Goal: Transaction & Acquisition: Subscribe to service/newsletter

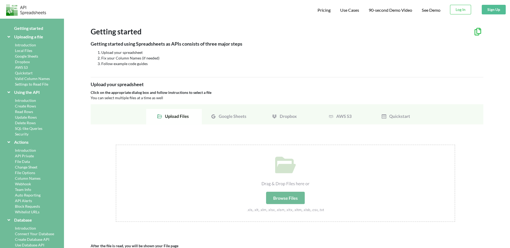
click at [25, 99] on div "Introduction" at bounding box center [31, 101] width 51 height 6
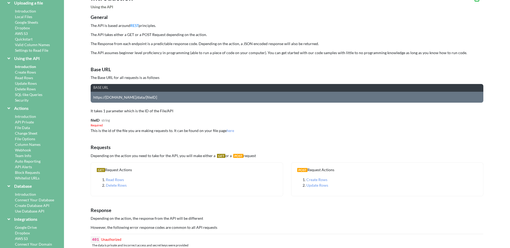
scroll to position [64, 0]
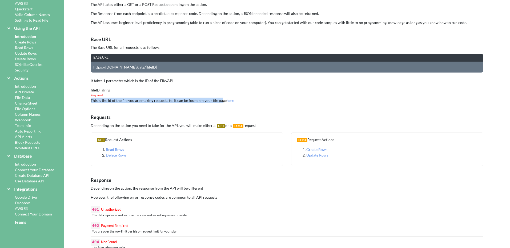
drag, startPoint x: 92, startPoint y: 102, endPoint x: 220, endPoint y: 103, distance: 128.1
click at [220, 103] on div "fileID string Required This is the id of the file you are making requests to. I…" at bounding box center [287, 95] width 393 height 16
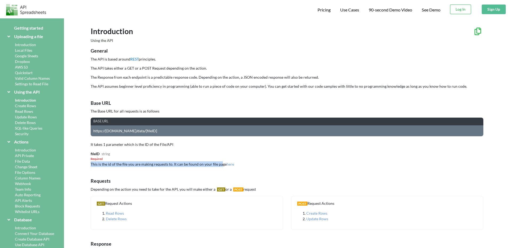
scroll to position [0, 0]
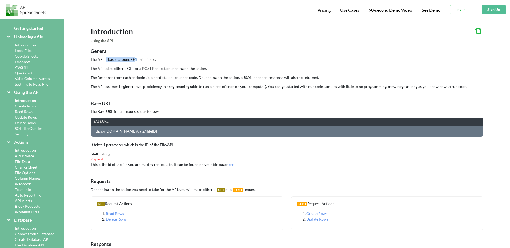
drag, startPoint x: 105, startPoint y: 58, endPoint x: 136, endPoint y: 58, distance: 30.7
click at [136, 58] on p "The API is based around REST principles." at bounding box center [287, 59] width 393 height 5
click at [132, 67] on p "The API takes either a GET or a POST Request depending on the action." at bounding box center [287, 68] width 393 height 5
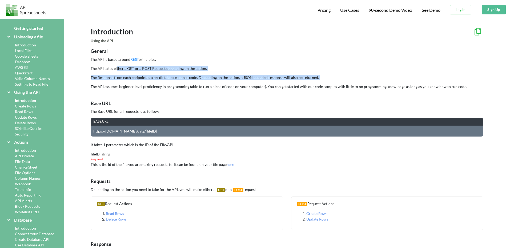
drag, startPoint x: 128, startPoint y: 65, endPoint x: 209, endPoint y: 80, distance: 82.8
click at [209, 80] on div "General The API is based around REST principles. The API takes either a GET or …" at bounding box center [287, 69] width 393 height 42
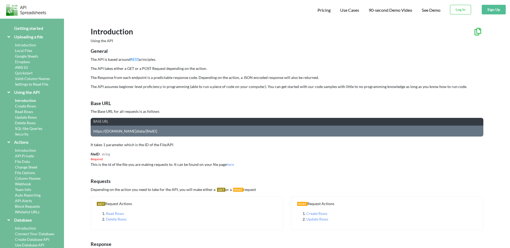
click at [119, 85] on p "The API assumes beginner level proficiency in programming (able to run a piece …" at bounding box center [287, 86] width 393 height 5
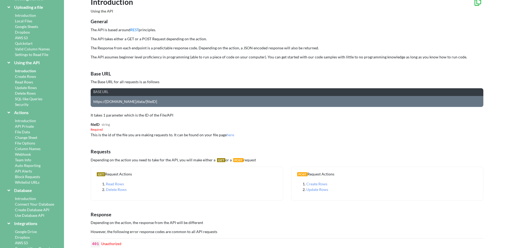
scroll to position [32, 0]
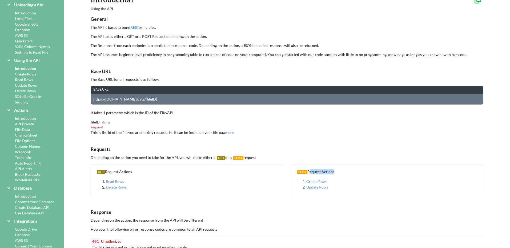
drag, startPoint x: 309, startPoint y: 173, endPoint x: 333, endPoint y: 172, distance: 24.4
click at [333, 172] on div "POST Request Actions" at bounding box center [388, 172] width 184 height 6
click at [139, 190] on div "GET Request Actions Read Rows Delete Rows" at bounding box center [187, 181] width 193 height 34
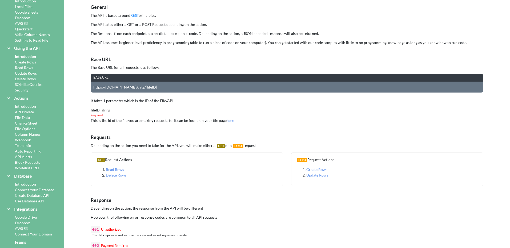
scroll to position [96, 0]
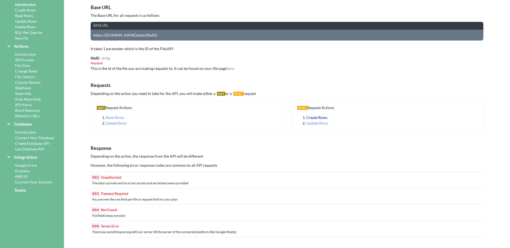
click at [311, 118] on span "Create Rows" at bounding box center [317, 117] width 21 height 5
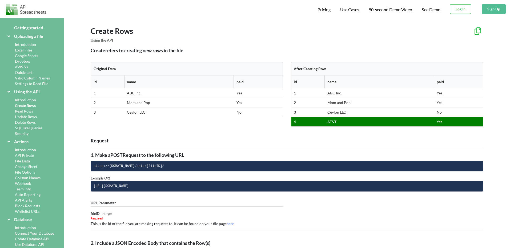
scroll to position [0, 0]
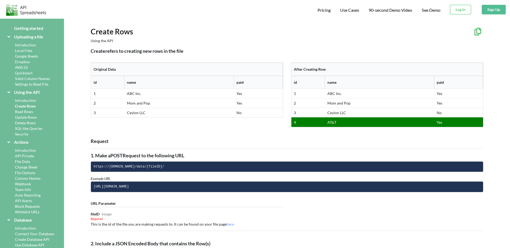
drag, startPoint x: 95, startPoint y: 50, endPoint x: 188, endPoint y: 51, distance: 92.9
click at [188, 51] on p "Create refers to creating new rows in the file" at bounding box center [287, 51] width 393 height 7
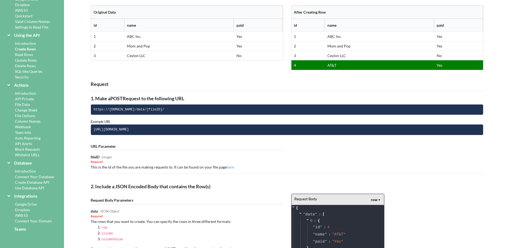
scroll to position [64, 0]
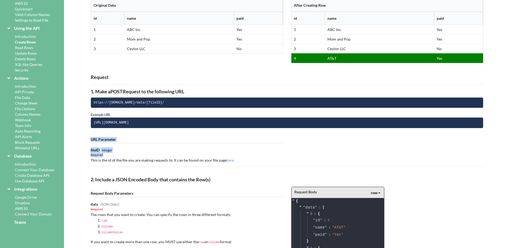
drag, startPoint x: 91, startPoint y: 158, endPoint x: 176, endPoint y: 171, distance: 86.5
click at [200, 165] on div "Request 1. Make a POST Request to the following URL https://api.apispreadsheets…" at bounding box center [287, 221] width 393 height 295
click at [139, 164] on div "Request 1. Make a POST Request to the following URL https://api.apispreadsheets…" at bounding box center [287, 221] width 393 height 295
drag, startPoint x: 108, startPoint y: 163, endPoint x: 145, endPoint y: 163, distance: 36.8
click at [145, 163] on div "Request 1. Make a POST Request to the following URL https://api.apispreadsheets…" at bounding box center [287, 221] width 393 height 295
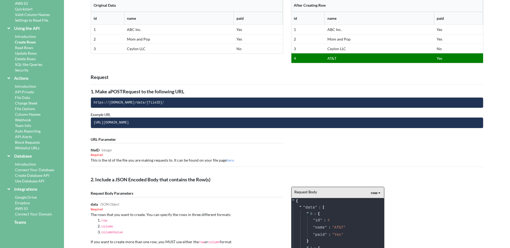
click at [129, 168] on div "Request 1. Make a POST Request to the following URL https://api.apispreadsheets…" at bounding box center [287, 221] width 393 height 295
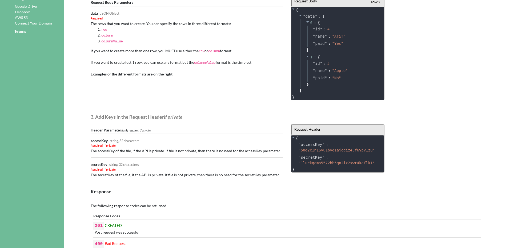
scroll to position [256, 0]
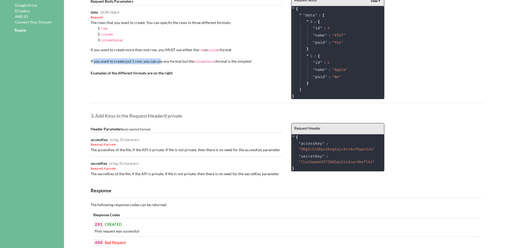
drag, startPoint x: 93, startPoint y: 64, endPoint x: 160, endPoint y: 62, distance: 67.3
click at [160, 62] on div "Request Body Parameters data JSON Object Required The rows that you want to cre…" at bounding box center [187, 37] width 193 height 77
drag, startPoint x: 104, startPoint y: 58, endPoint x: 94, endPoint y: 51, distance: 12.1
click at [104, 58] on div "Request Body Parameters data JSON Object Required The rows that you want to cre…" at bounding box center [187, 37] width 193 height 77
drag, startPoint x: 94, startPoint y: 50, endPoint x: 162, endPoint y: 50, distance: 67.5
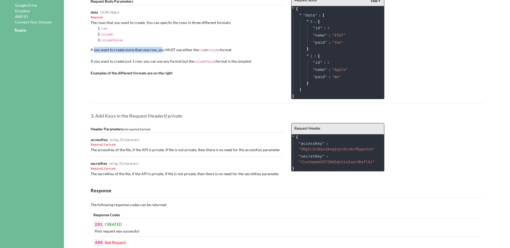
click at [162, 50] on span "If you want to create more than one row, you MUST use either the row or column …" at bounding box center [161, 49] width 141 height 5
click at [169, 50] on span "If you want to create more than one row, you MUST use either the row or column …" at bounding box center [161, 49] width 141 height 5
drag, startPoint x: 165, startPoint y: 49, endPoint x: 195, endPoint y: 49, distance: 29.9
click at [195, 49] on span "If you want to create more than one row, you MUST use either the row or column …" at bounding box center [161, 49] width 141 height 5
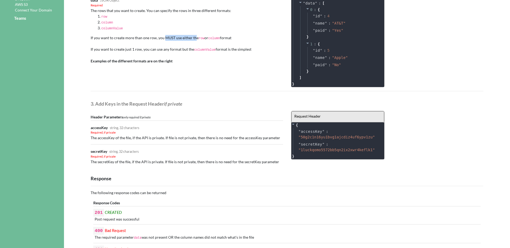
scroll to position [288, 0]
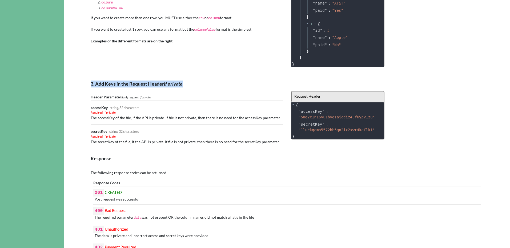
drag, startPoint x: 101, startPoint y: 92, endPoint x: 167, endPoint y: 80, distance: 67.0
click at [169, 82] on icon "if private" at bounding box center [173, 84] width 18 height 6
drag, startPoint x: 118, startPoint y: 87, endPoint x: 184, endPoint y: 85, distance: 65.9
click at [184, 85] on p "3. Add Keys in the Request Header if private" at bounding box center [287, 84] width 393 height 7
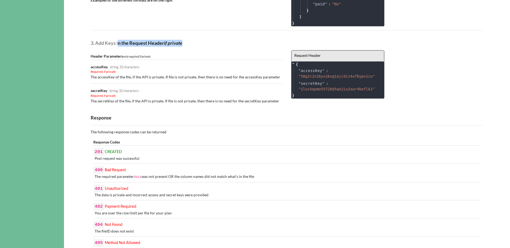
scroll to position [352, 0]
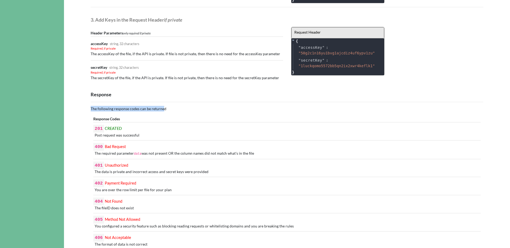
drag, startPoint x: 87, startPoint y: 110, endPoint x: 162, endPoint y: 110, distance: 75.5
click at [165, 112] on div "Response The following response codes can be returned Response Codes 201 CREATE…" at bounding box center [287, 189] width 393 height 197
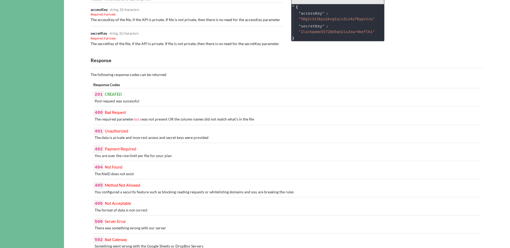
scroll to position [416, 0]
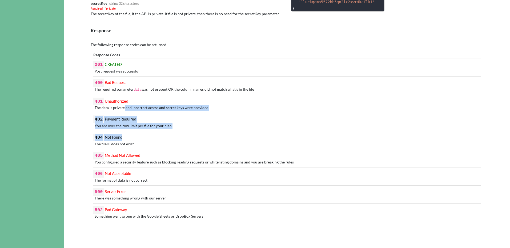
drag, startPoint x: 135, startPoint y: 110, endPoint x: 179, endPoint y: 135, distance: 50.6
click at [179, 135] on div "Response Codes 201 CREATED Post request was successful 400 Bad Request The requ…" at bounding box center [287, 139] width 393 height 172
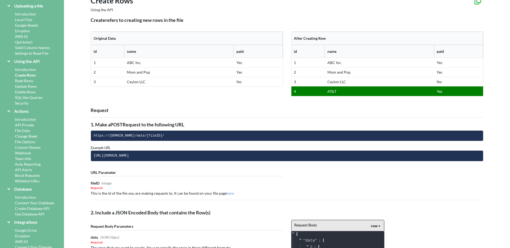
scroll to position [117, 0]
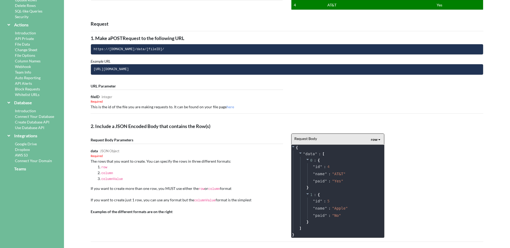
click at [378, 141] on div "row row column columnValue" at bounding box center [376, 140] width 10 height 6
click at [378, 158] on span "column" at bounding box center [382, 157] width 13 height 5
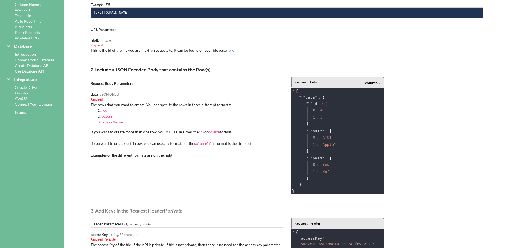
scroll to position [149, 0]
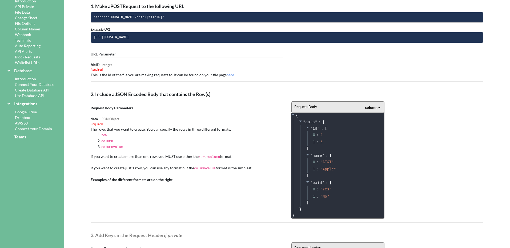
click at [382, 106] on div "Request Body column row column columnValue" at bounding box center [338, 107] width 93 height 11
click at [377, 106] on div "column" at bounding box center [371, 108] width 13 height 6
click at [382, 135] on span "columnValue" at bounding box center [381, 135] width 22 height 5
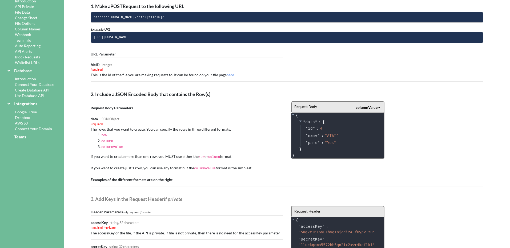
click at [374, 106] on div "columnValue" at bounding box center [367, 108] width 22 height 6
click at [379, 115] on div "row" at bounding box center [371, 116] width 30 height 10
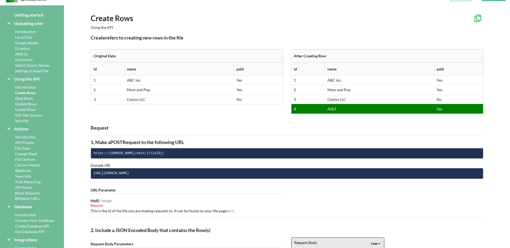
scroll to position [0, 0]
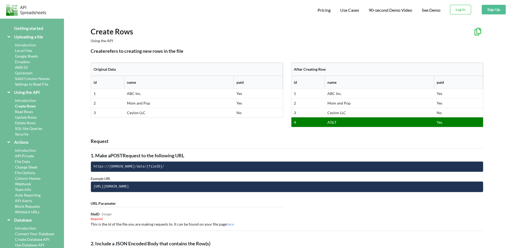
click at [29, 110] on div "Read Rows" at bounding box center [31, 112] width 51 height 6
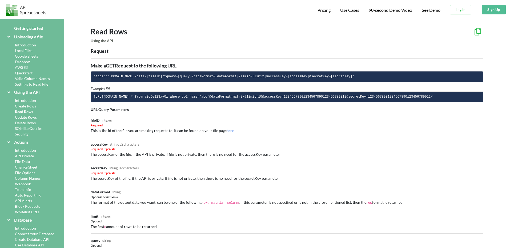
click at [29, 130] on div "SQL-like Queries" at bounding box center [31, 129] width 51 height 6
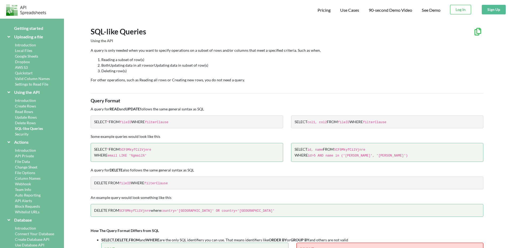
click at [24, 134] on div "Security" at bounding box center [31, 134] width 51 height 6
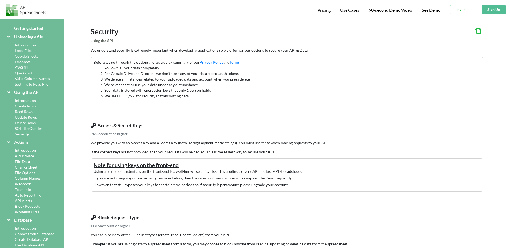
click at [39, 28] on div "Getting started" at bounding box center [31, 28] width 51 height 6
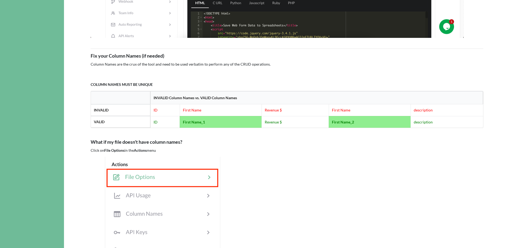
scroll to position [384, 0]
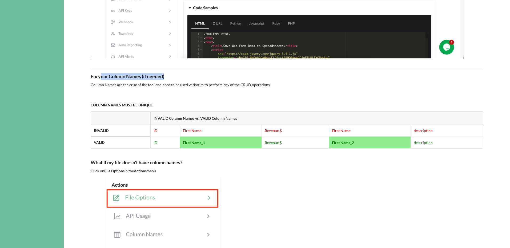
drag, startPoint x: 102, startPoint y: 77, endPoint x: 184, endPoint y: 77, distance: 81.9
click at [184, 77] on p "Fix your Column Names (if needed)" at bounding box center [287, 76] width 393 height 7
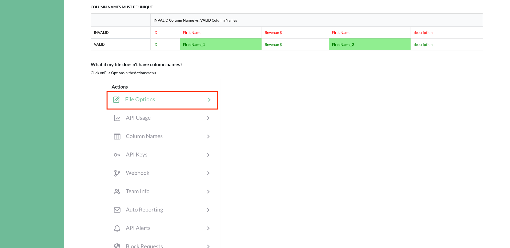
scroll to position [480, 0]
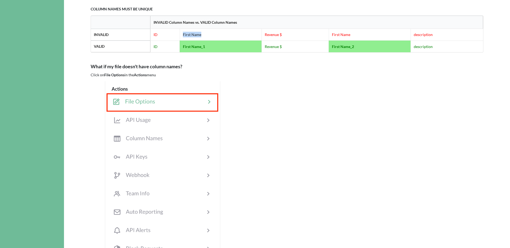
drag, startPoint x: 203, startPoint y: 36, endPoint x: 171, endPoint y: 37, distance: 31.5
click at [171, 37] on tr "INVALID ID First Name Revenue $ First Name description" at bounding box center [287, 35] width 393 height 12
drag, startPoint x: 282, startPoint y: 37, endPoint x: 417, endPoint y: 36, distance: 135.3
click at [402, 37] on tr "INVALID ID First Name Revenue $ First Name description" at bounding box center [287, 35] width 393 height 12
click at [414, 57] on div "Getting started using Spreadsheets as APIs consists of three major steps Upload…" at bounding box center [287, 232] width 393 height 1344
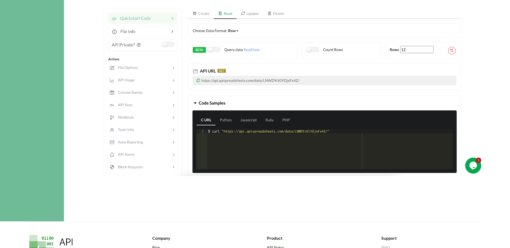
scroll to position [1117, 0]
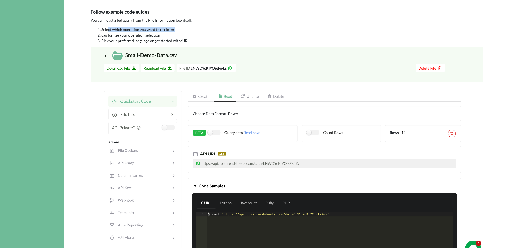
drag, startPoint x: 187, startPoint y: 26, endPoint x: 195, endPoint y: 32, distance: 9.1
click at [195, 32] on ol "Select which operation you want to perform Customize your operation selection P…" at bounding box center [287, 35] width 393 height 17
click at [152, 37] on li "Customize your operation selection" at bounding box center [292, 35] width 382 height 6
drag, startPoint x: 112, startPoint y: 36, endPoint x: 175, endPoint y: 37, distance: 62.7
click at [175, 37] on li "Customize your operation selection" at bounding box center [292, 35] width 382 height 6
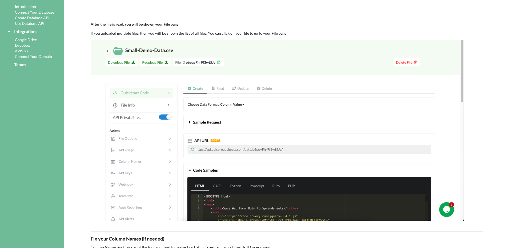
scroll to position [0, 0]
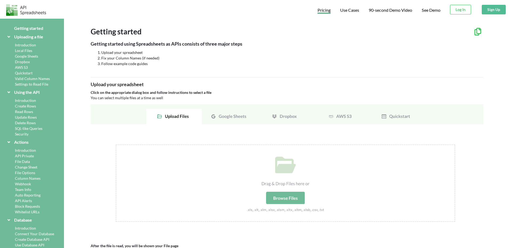
drag, startPoint x: 325, startPoint y: 11, endPoint x: 319, endPoint y: 11, distance: 6.2
click at [319, 11] on span "Pricing" at bounding box center [324, 10] width 13 height 6
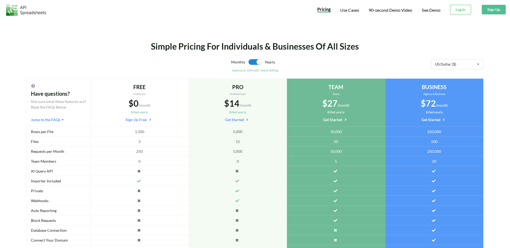
drag, startPoint x: 41, startPoint y: 16, endPoint x: 18, endPoint y: 8, distance: 24.1
click at [18, 8] on div "Pricing Use Cases 90-second Demo Video See Demo Download hidden Log In Download…" at bounding box center [255, 9] width 513 height 19
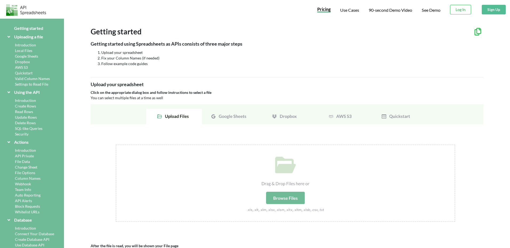
click at [237, 122] on img at bounding box center [287, 169] width 393 height 131
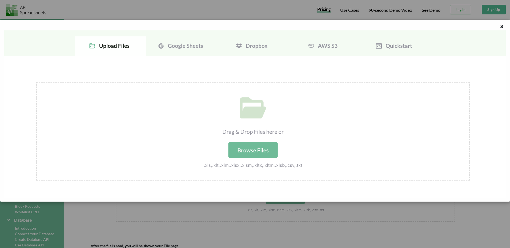
click at [507, 25] on div at bounding box center [489, 27] width 42 height 7
click at [216, 57] on img at bounding box center [255, 113] width 502 height 167
drag, startPoint x: 259, startPoint y: 46, endPoint x: 261, endPoint y: 47, distance: 2.9
click at [259, 46] on img at bounding box center [255, 113] width 502 height 167
click at [315, 46] on img at bounding box center [255, 113] width 502 height 167
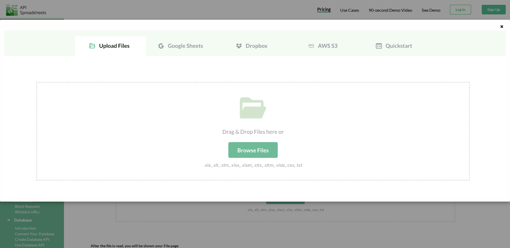
drag, startPoint x: 376, startPoint y: 46, endPoint x: 443, endPoint y: 43, distance: 67.0
click at [377, 46] on img at bounding box center [255, 113] width 502 height 167
click at [501, 27] on icon at bounding box center [502, 26] width 5 height 4
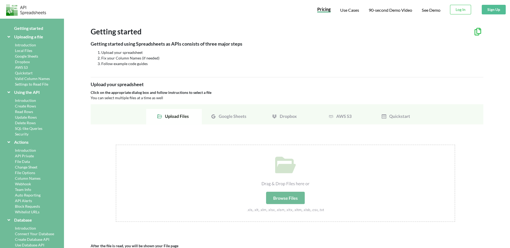
click at [495, 12] on button "Sign Up" at bounding box center [494, 10] width 24 height 10
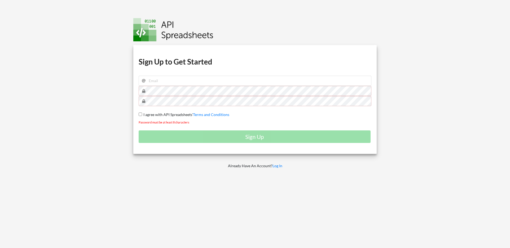
type input "laura.pilon@idealogic.com.br"
click at [127, 102] on div "Download hidden Download hidden Download hidden Download hidden Sign Up to Get …" at bounding box center [255, 124] width 259 height 248
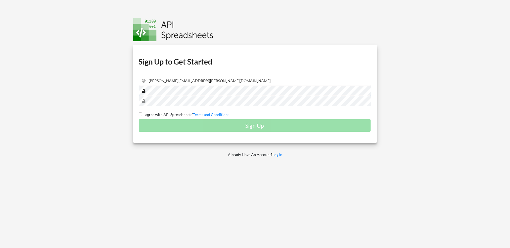
click at [133, 93] on div "Download hidden Download hidden Download hidden Download hidden Sign Up to Get …" at bounding box center [255, 124] width 259 height 248
click at [141, 114] on input "I agree with API Spreadsheets' Terms and Conditions" at bounding box center [140, 114] width 3 height 3
checkbox input "true"
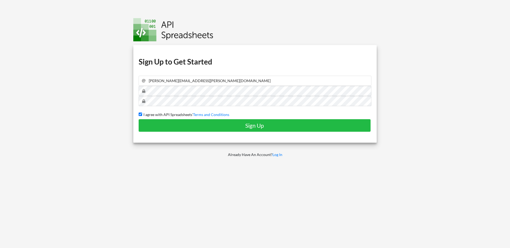
click at [212, 38] on img at bounding box center [173, 29] width 80 height 23
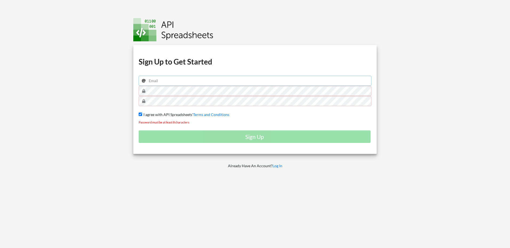
click at [161, 85] on input "email" at bounding box center [255, 81] width 233 height 10
type input "laura.pilon@idealogic.com.br"
click at [142, 114] on input "I agree with API Spreadsheets' Terms and Conditions" at bounding box center [140, 114] width 3 height 3
checkbox input "true"
click at [107, 85] on div "Download hidden Download hidden Download hidden Download hidden Sign Up to Get …" at bounding box center [255, 124] width 518 height 248
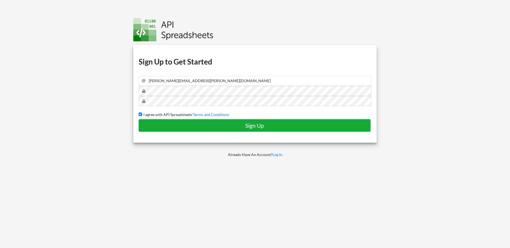
drag, startPoint x: 157, startPoint y: 154, endPoint x: 165, endPoint y: 131, distance: 24.1
click at [159, 152] on p "Already Have An Account? Log In" at bounding box center [255, 154] width 251 height 5
click at [165, 127] on h4 "Sign Up" at bounding box center [254, 125] width 221 height 7
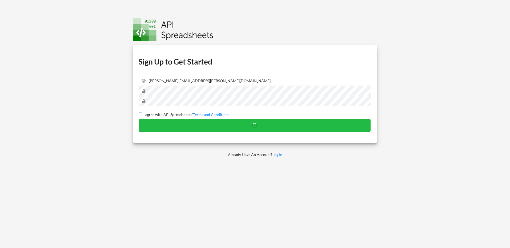
checkbox input "false"
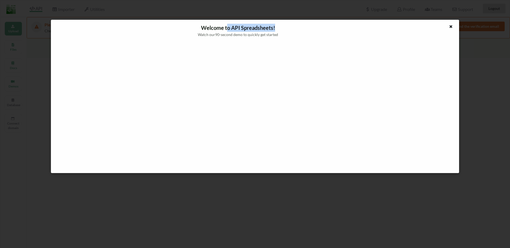
drag, startPoint x: 263, startPoint y: 21, endPoint x: 271, endPoint y: 34, distance: 15.3
click at [278, 31] on div "Welcome to API Spreadsheets! Watch our 90 -second demo to quickly get started" at bounding box center [238, 31] width 366 height 14
click at [208, 37] on div "Watch our 90 -second demo to quickly get started" at bounding box center [238, 35] width 366 height 6
drag, startPoint x: 251, startPoint y: 34, endPoint x: 296, endPoint y: 34, distance: 45.1
click at [296, 34] on div "Watch our 90 -second demo to quickly get started" at bounding box center [238, 35] width 366 height 6
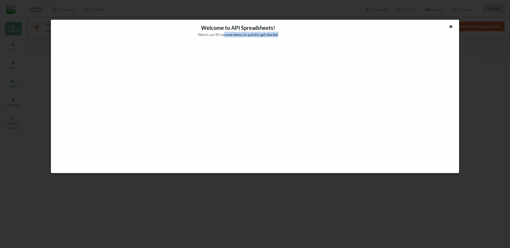
click at [296, 34] on div "Watch our 90 -second demo to quickly get started" at bounding box center [238, 35] width 366 height 6
